Goal: Task Accomplishment & Management: Use online tool/utility

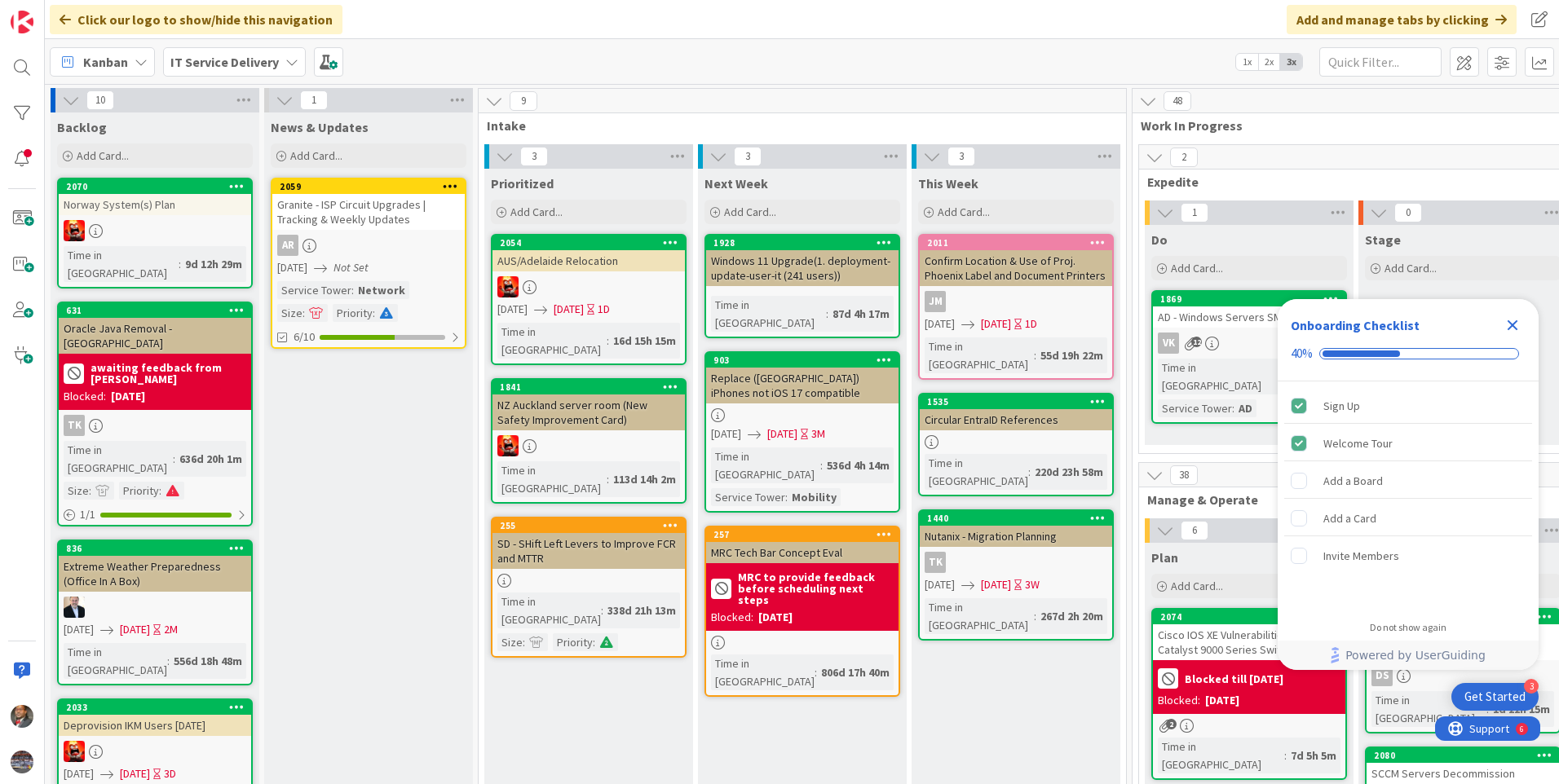
click at [1512, 323] on icon "Close Checklist" at bounding box center [1512, 325] width 11 height 11
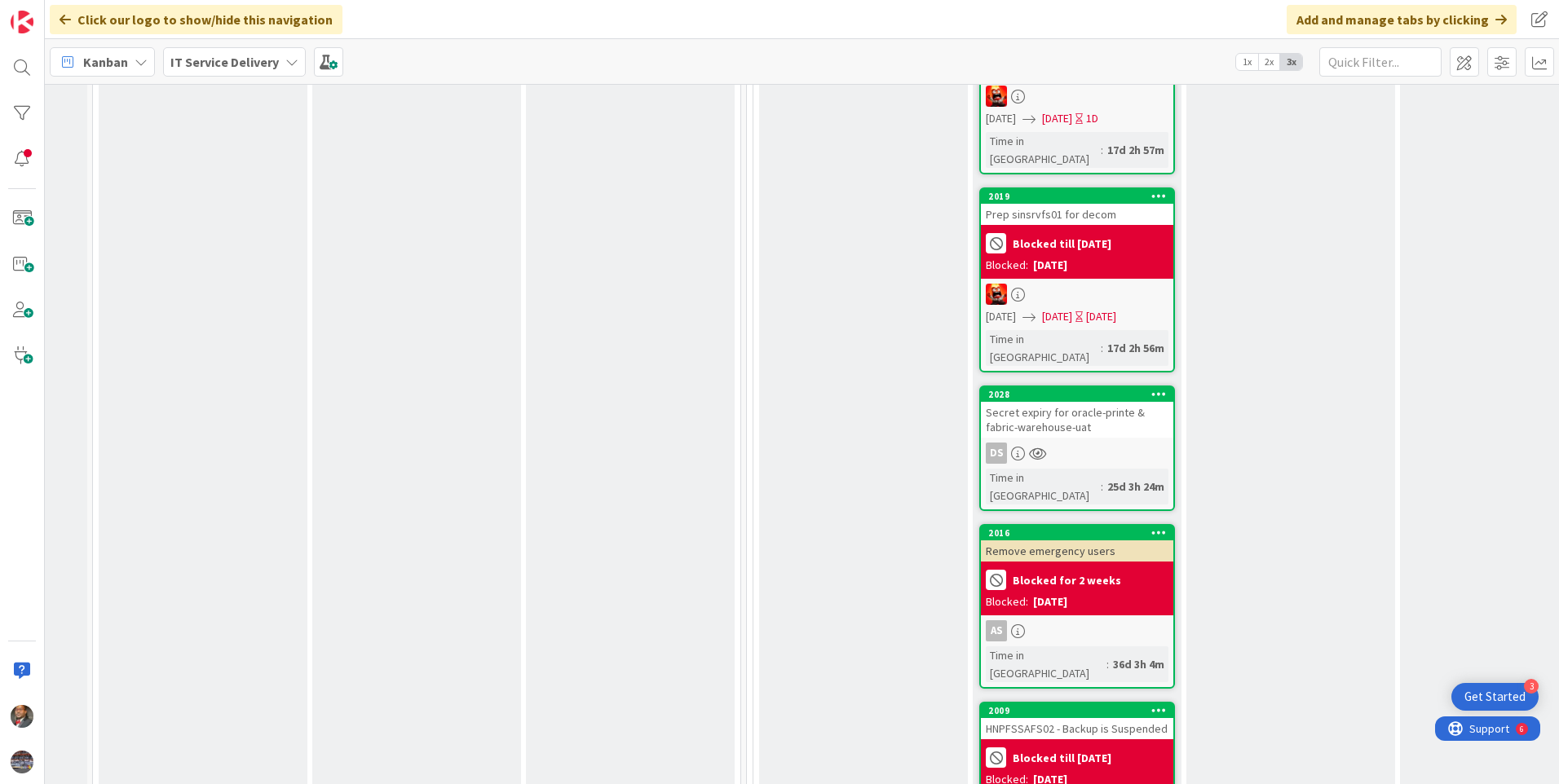
scroll to position [1630, 386]
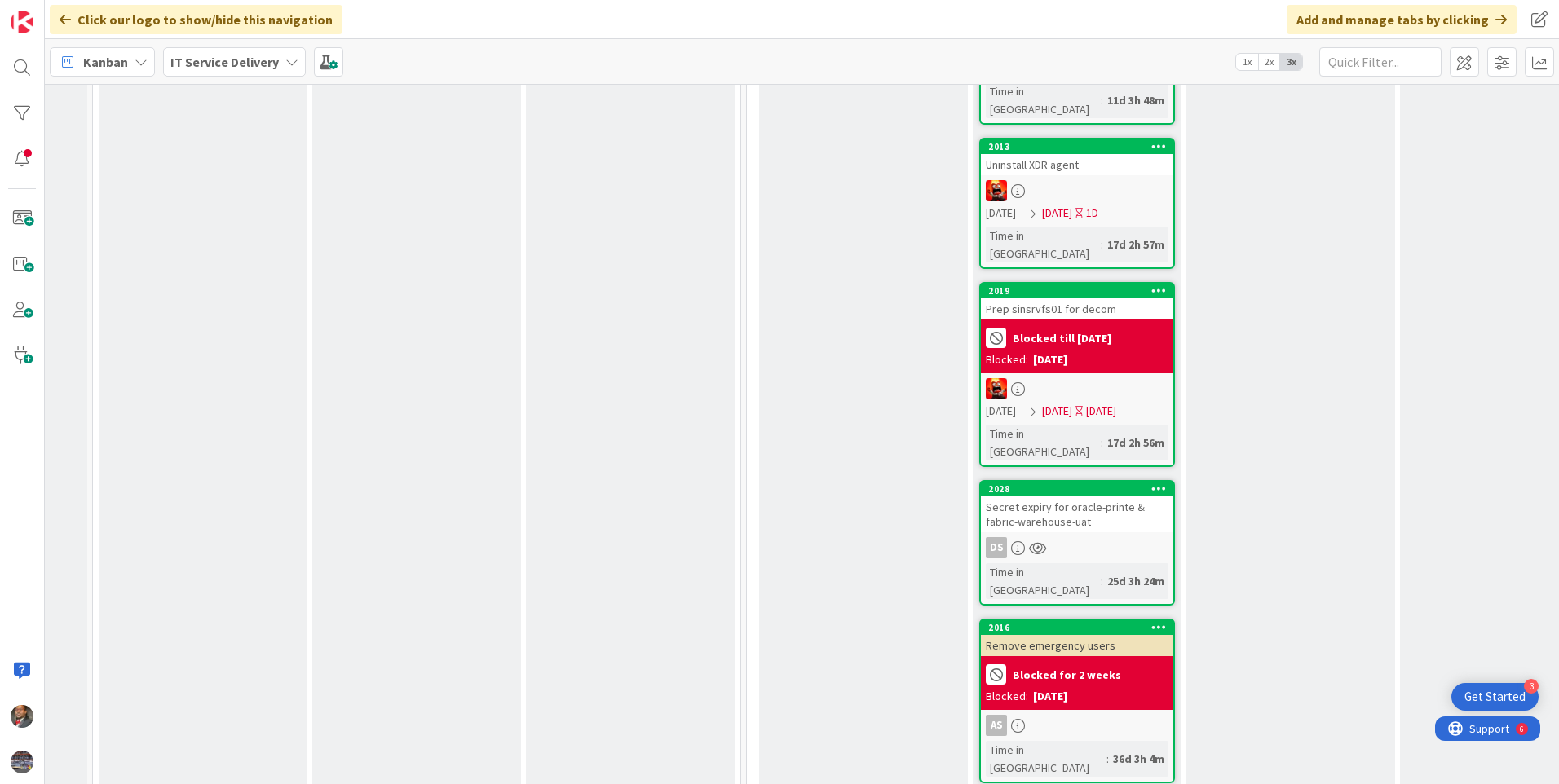
click at [1074, 496] on div "Secret expiry for oracle-printe & fabric-warehouse-uat" at bounding box center [1077, 514] width 192 height 36
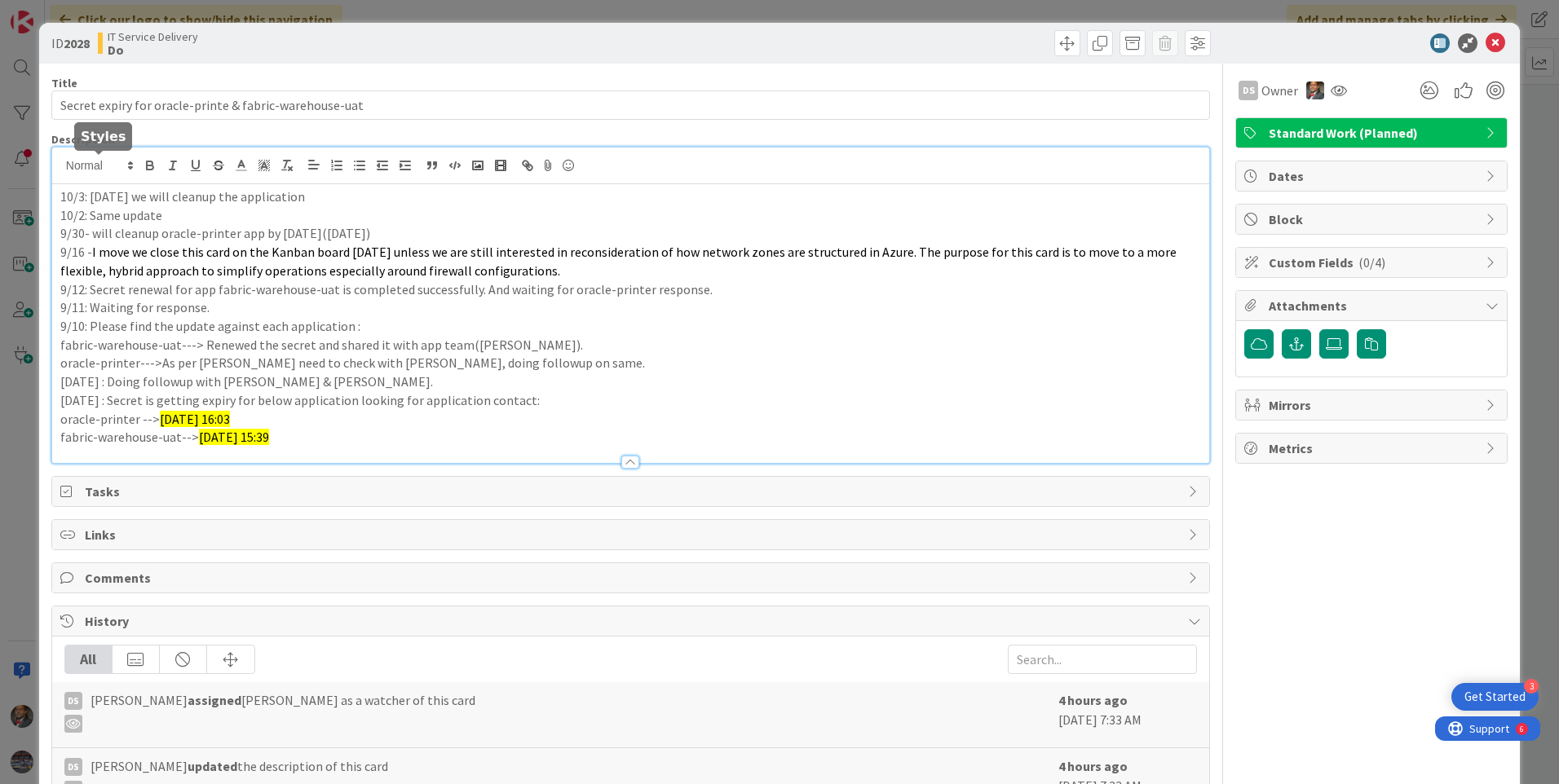
click at [59, 164] on div "10/3: [DATE] we will cleanup the application 10/2: Same update 9/30- will clean…" at bounding box center [630, 304] width 1157 height 315
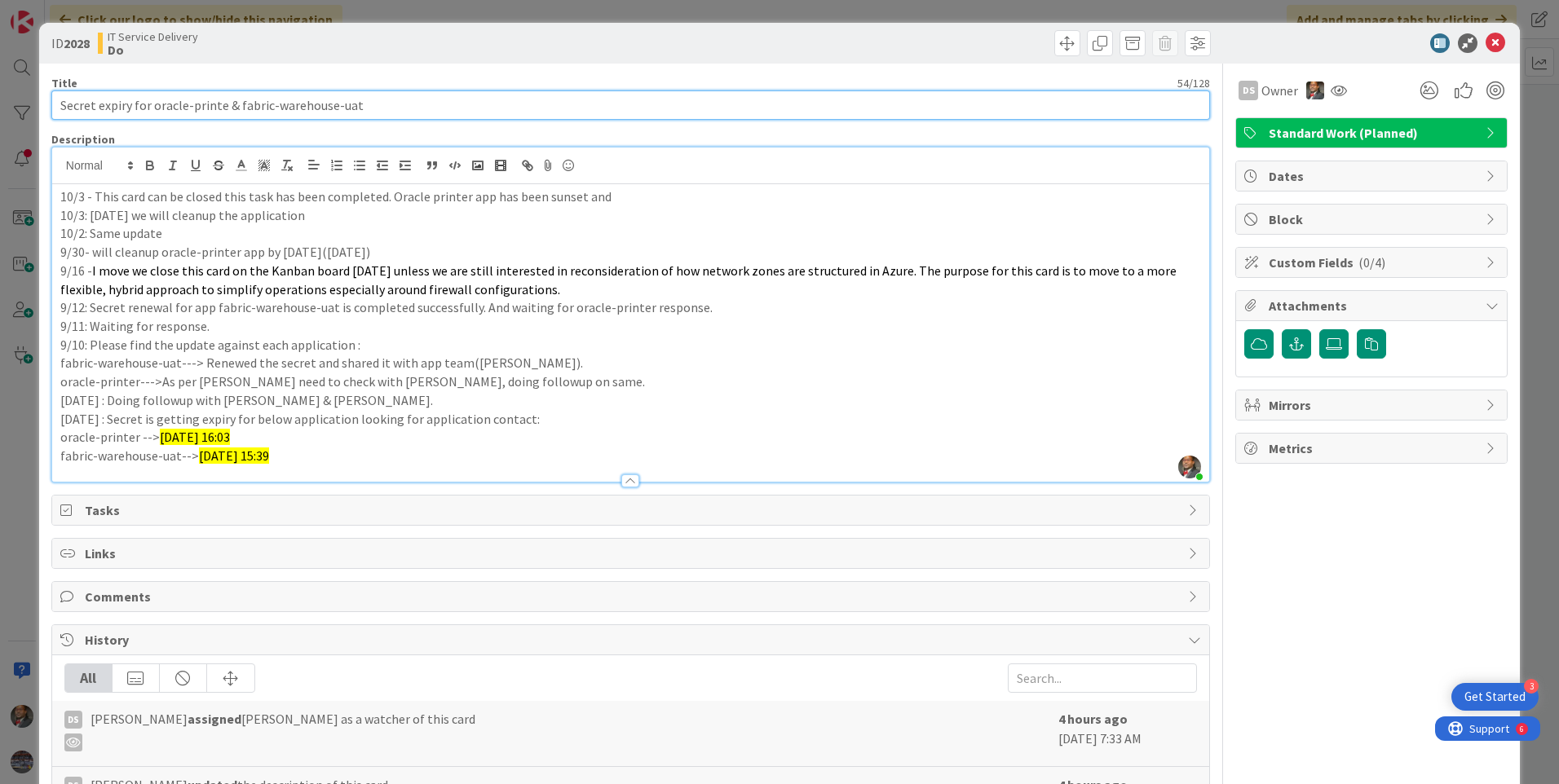
drag, startPoint x: 237, startPoint y: 99, endPoint x: 350, endPoint y: 106, distance: 113.2
click at [350, 106] on input "Secret expiry for oracle-printe & fabric-warehouse-uat" at bounding box center [630, 106] width 1159 height 29
click at [241, 97] on input "Secret expiry for oracle-printe & fabric-warehouse-uat" at bounding box center [630, 106] width 1159 height 29
drag, startPoint x: 235, startPoint y: 101, endPoint x: 360, endPoint y: 101, distance: 125.0
click at [360, 101] on input "Secret expiry for oracle-printe & fabric-warehouse-uat" at bounding box center [630, 106] width 1159 height 29
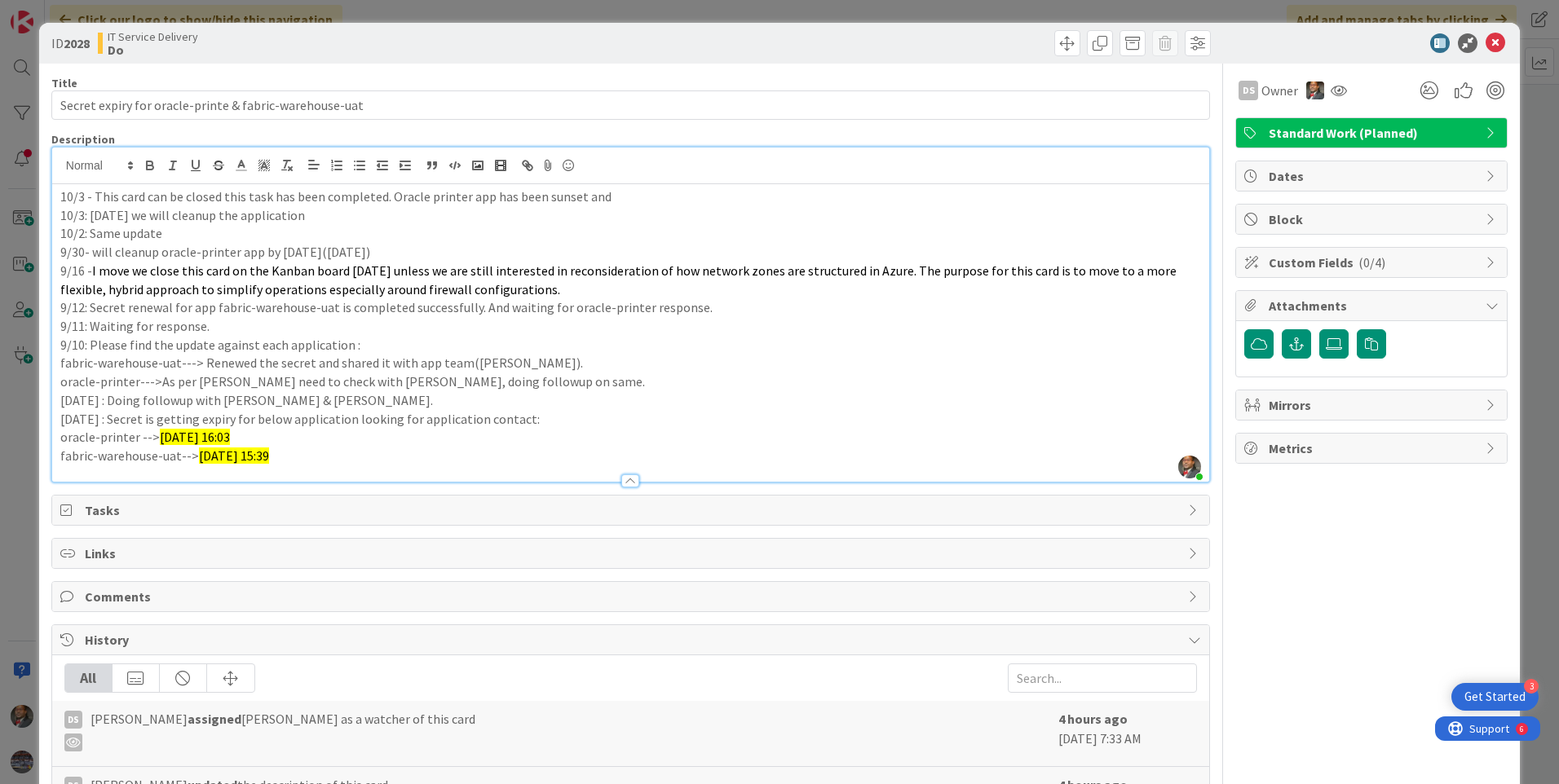
click at [621, 197] on p "10/3 - This card can be closed this task has been completed. Oracle printer app…" at bounding box center [630, 196] width 1141 height 19
click at [624, 477] on div at bounding box center [630, 481] width 18 height 13
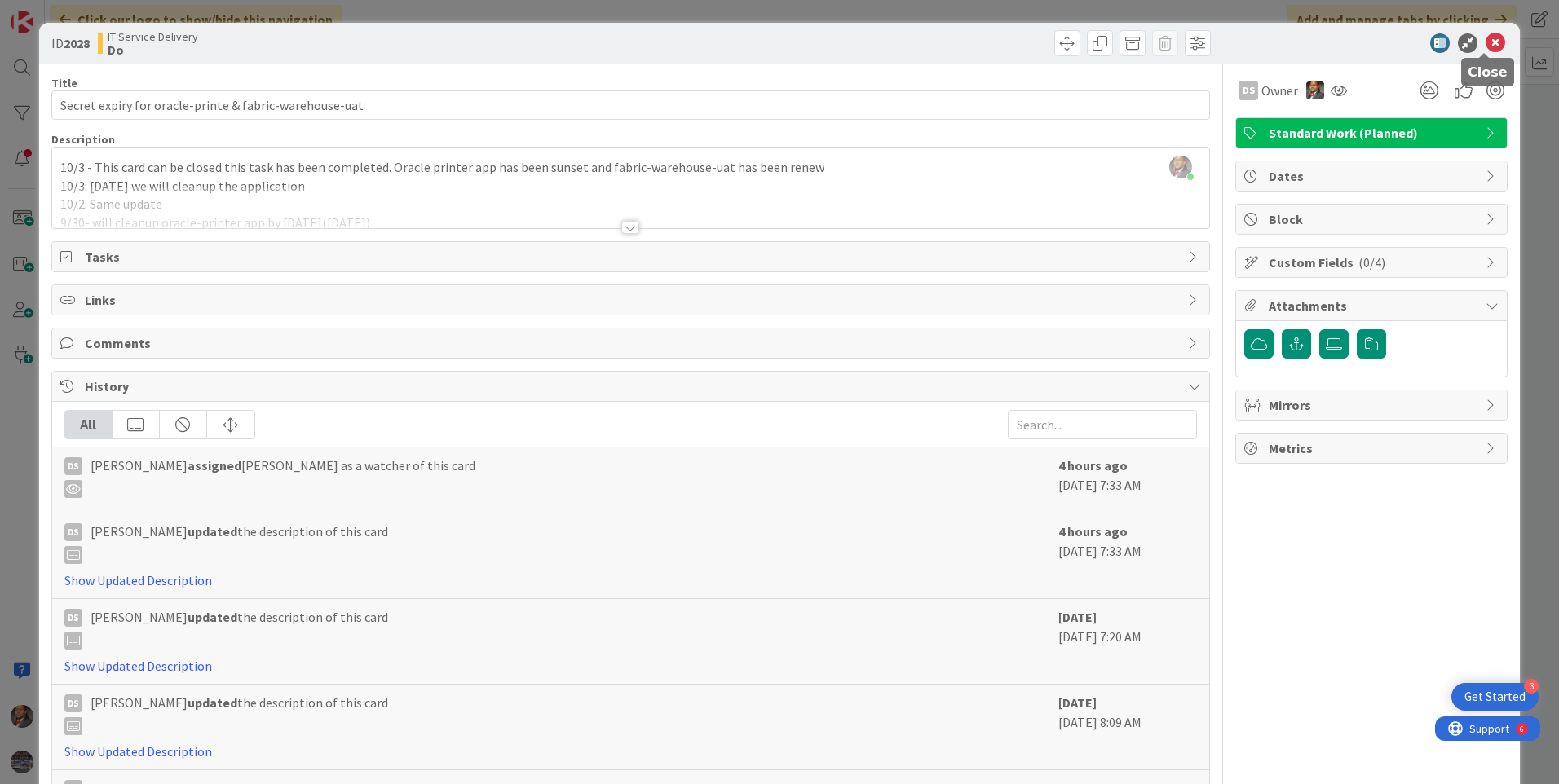
click at [1485, 43] on icon at bounding box center [1495, 43] width 20 height 20
